Goal: Task Accomplishment & Management: Manage account settings

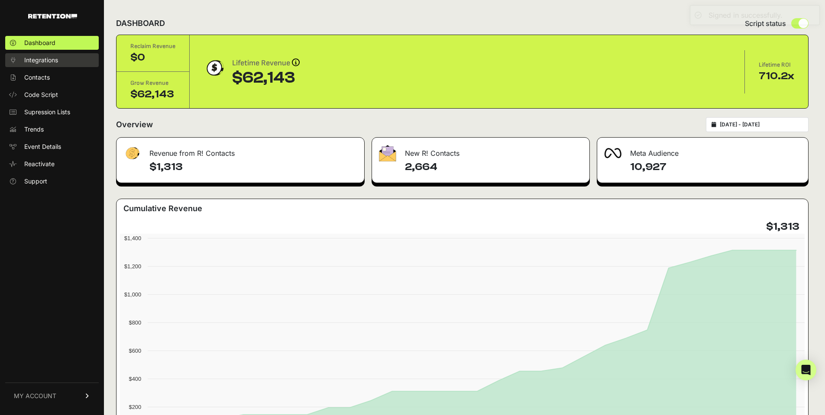
click at [49, 60] on span "Integrations" at bounding box center [41, 60] width 34 height 9
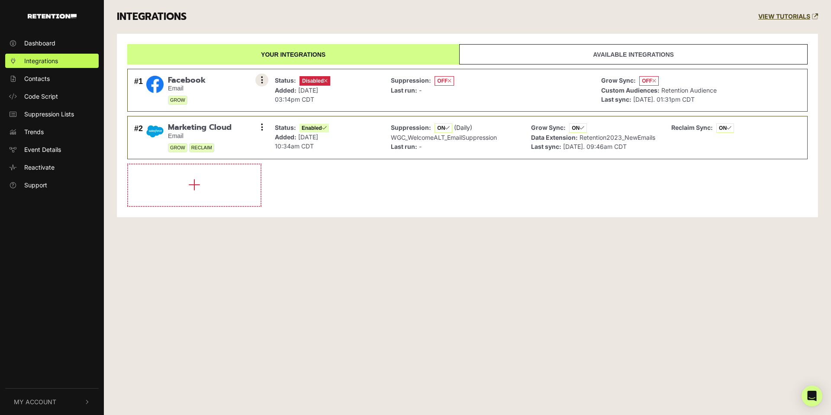
click at [261, 80] on icon at bounding box center [262, 80] width 2 height 9
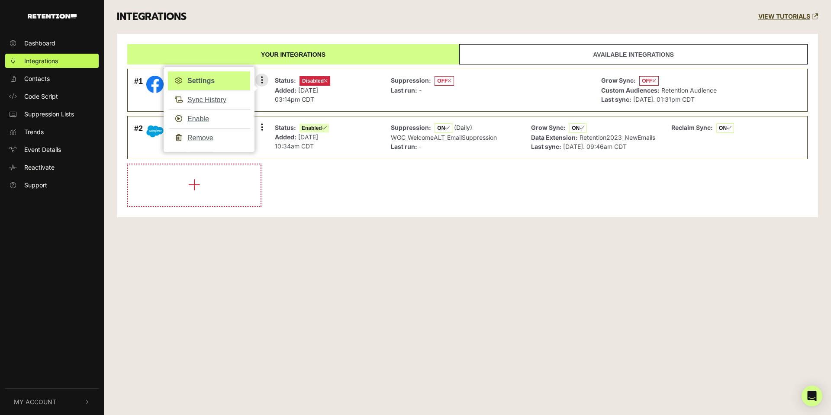
click at [201, 79] on link "Settings" at bounding box center [209, 80] width 82 height 19
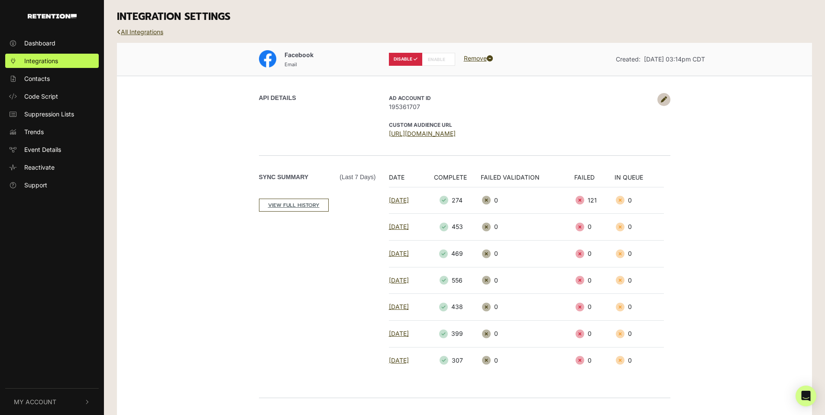
click at [664, 99] on icon at bounding box center [664, 100] width 6 height 6
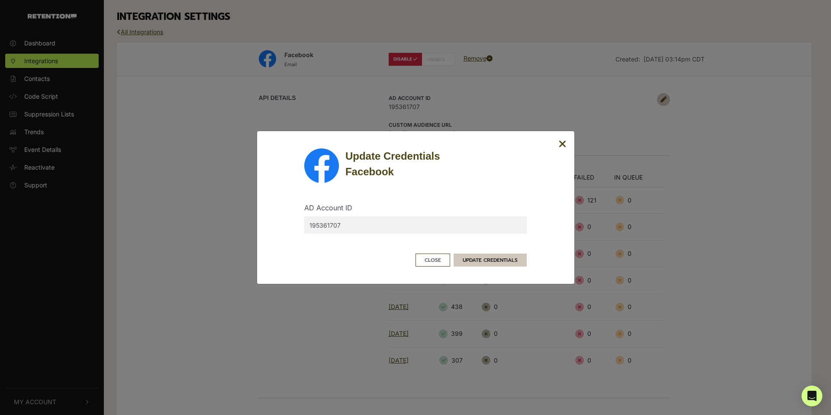
click at [507, 260] on button "UPDATE CREDENTIALS" at bounding box center [490, 260] width 73 height 13
click at [486, 258] on button "UPDATE CREDENTIALS" at bounding box center [490, 260] width 73 height 13
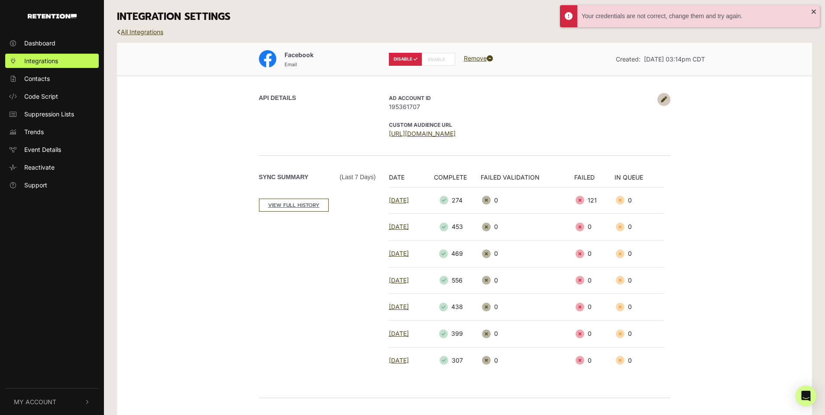
click at [439, 58] on label "ENABLE" at bounding box center [438, 59] width 33 height 13
radio input "false"
radio input "true"
